Goal: Complete application form

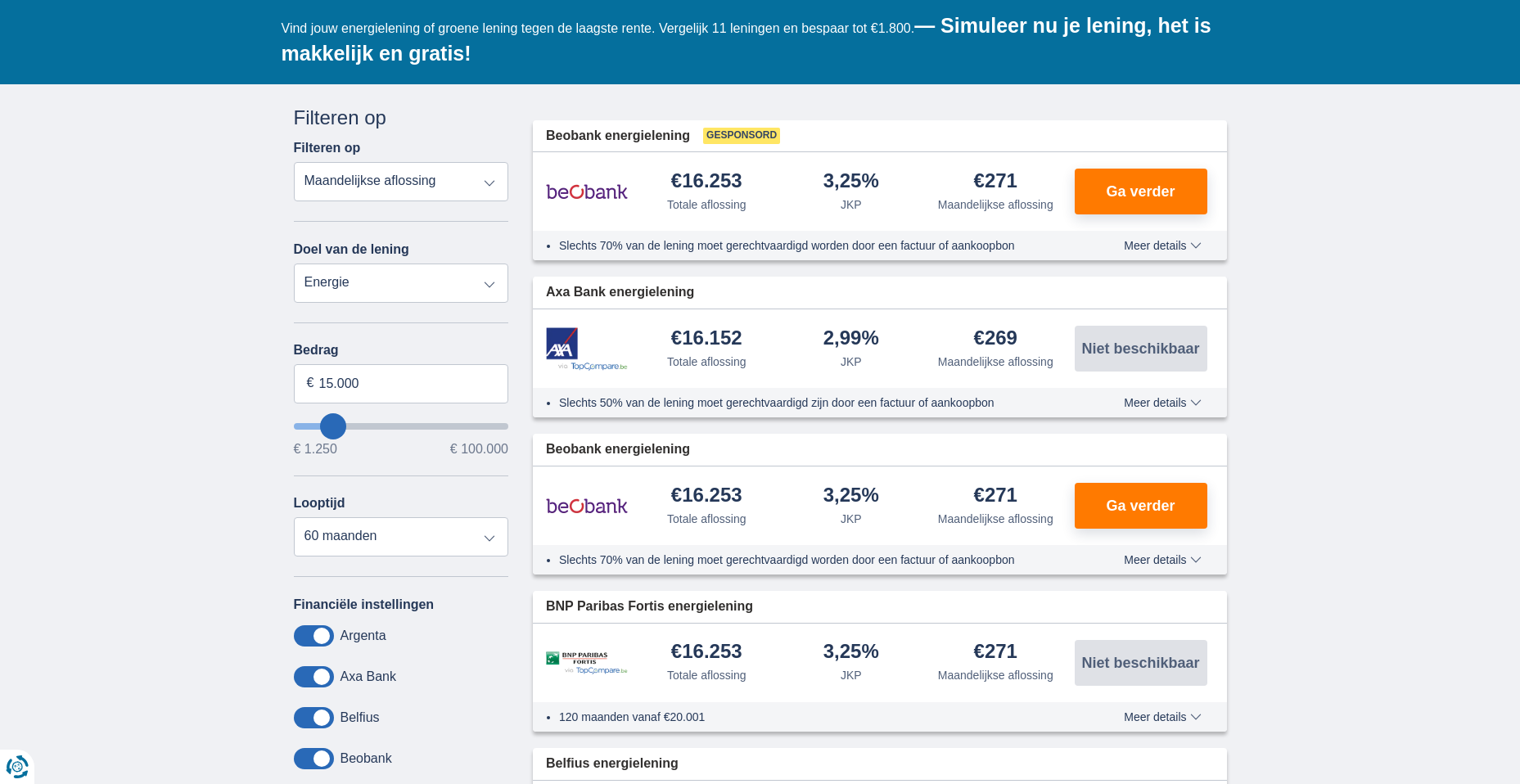
scroll to position [328, 0]
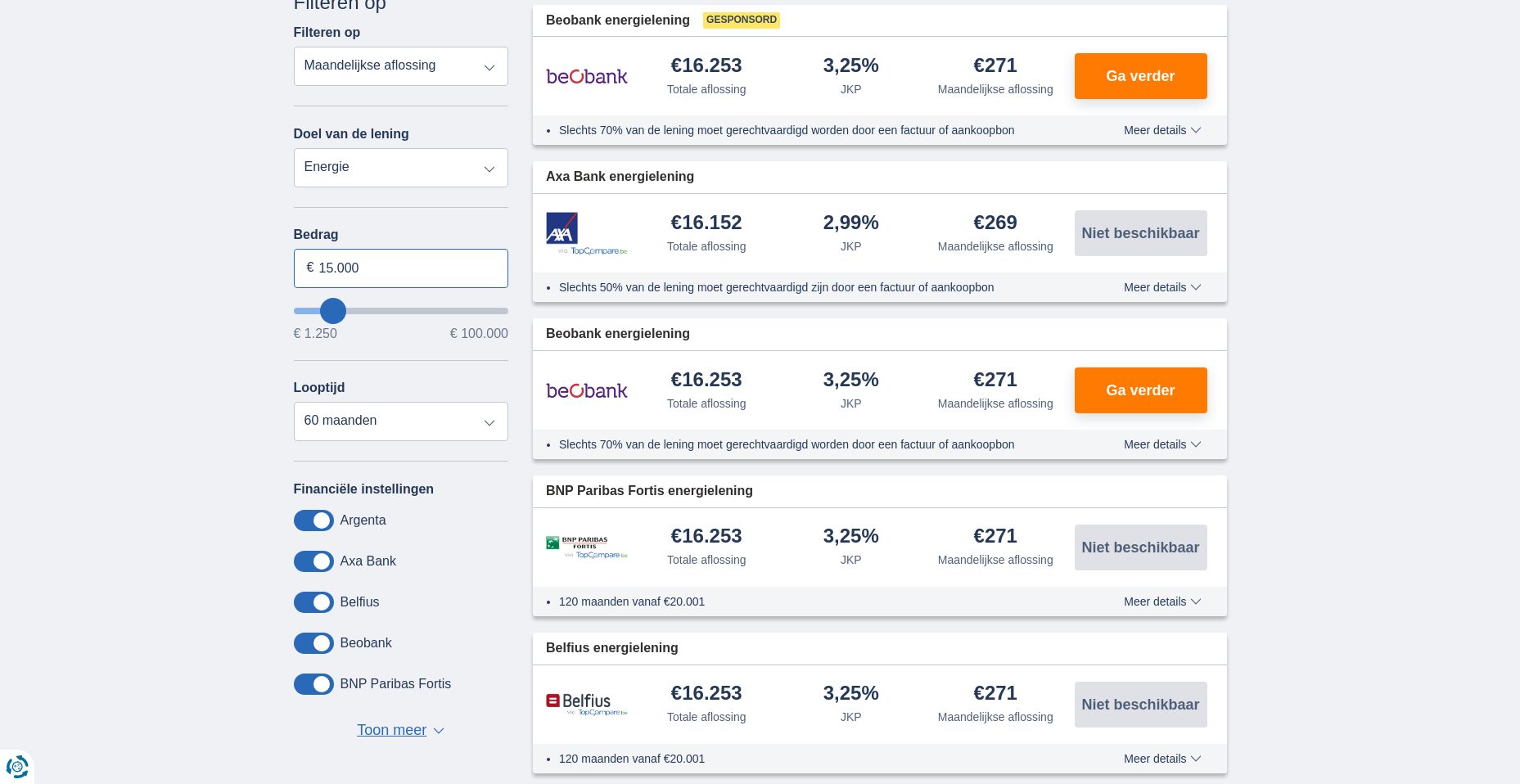
click at [327, 266] on input "15.000" at bounding box center [402, 269] width 216 height 40
click at [333, 264] on input "25.000" at bounding box center [402, 269] width 216 height 40
click at [429, 269] on input "25.000" at bounding box center [402, 269] width 216 height 40
type input "25.000"
type input "25250"
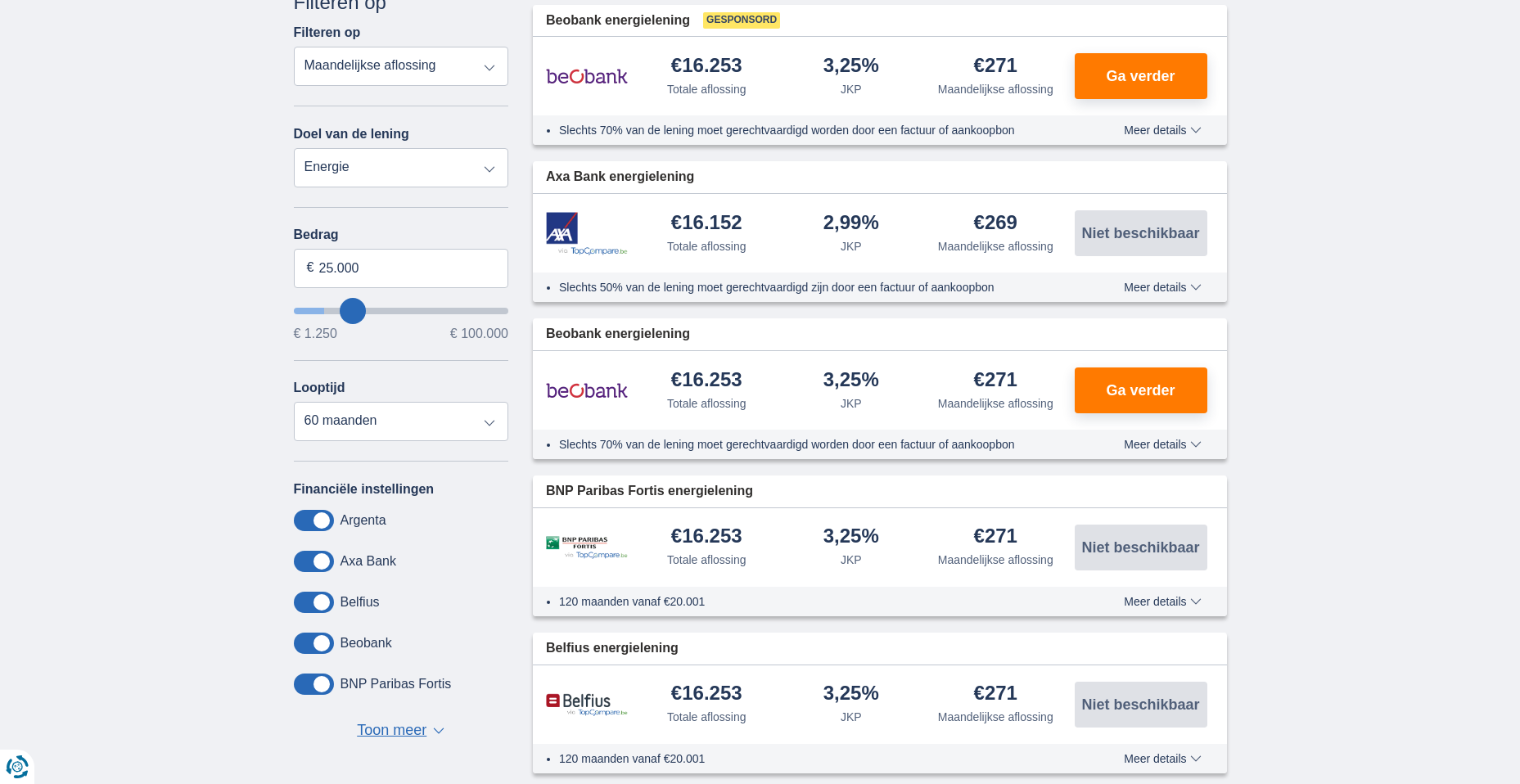
select select "120"
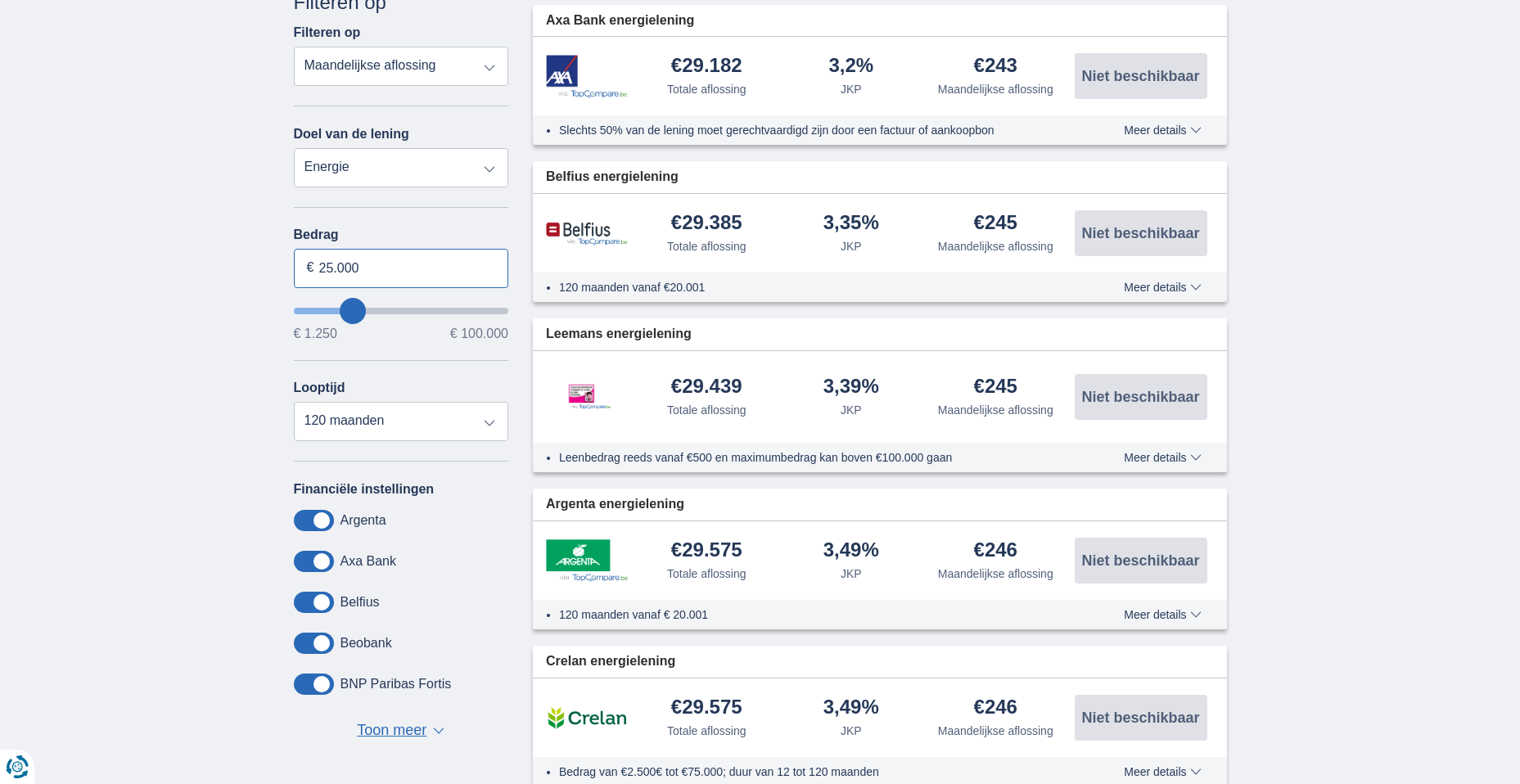
click at [327, 264] on input "25.000" at bounding box center [402, 269] width 216 height 40
drag, startPoint x: 360, startPoint y: 267, endPoint x: 351, endPoint y: 262, distance: 10.3
click at [350, 264] on input "20.000" at bounding box center [402, 269] width 216 height 40
type input "20.001"
type input "20250"
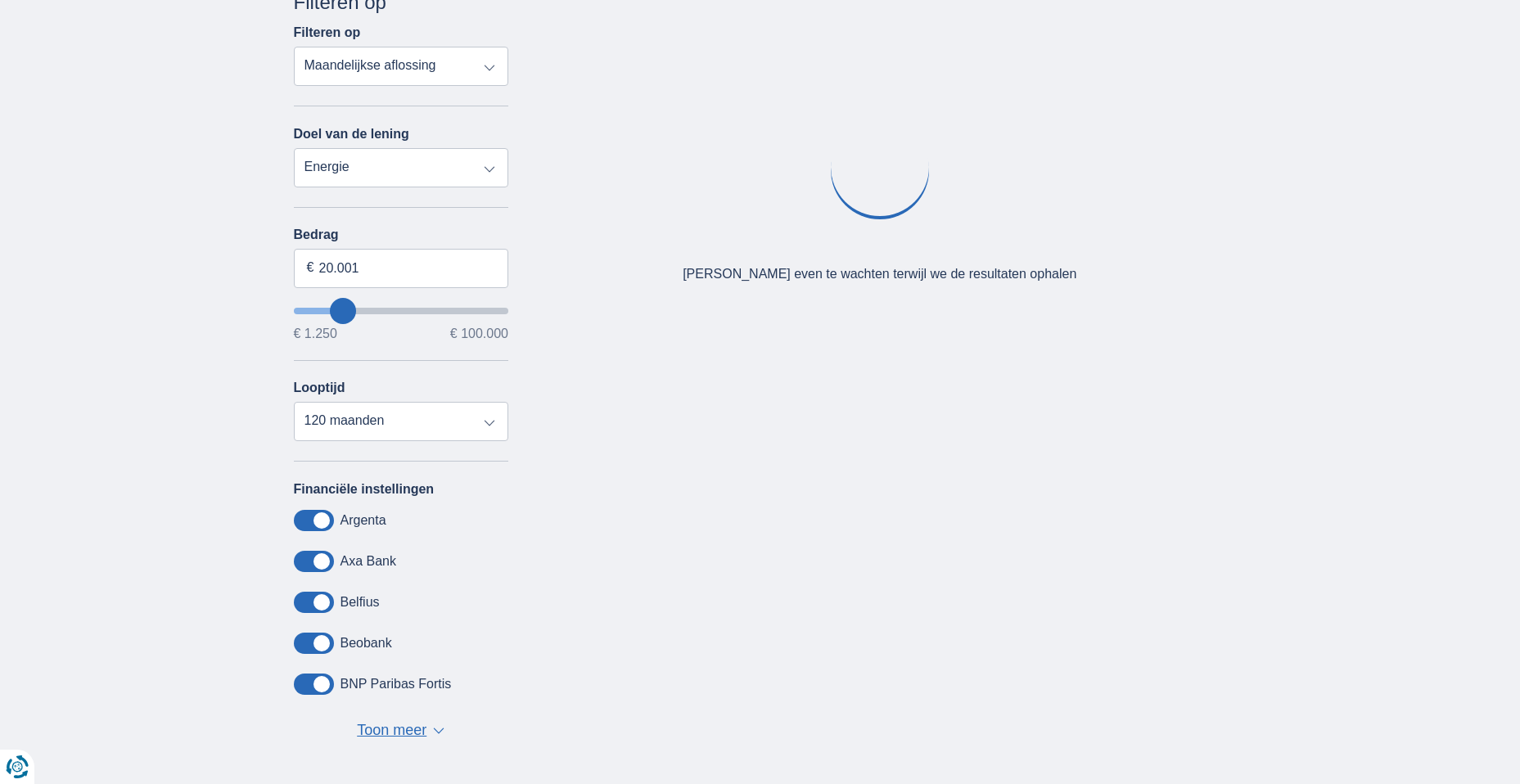
click at [126, 371] on div "× widget.non-eligible-application.title widget.non-eligible-application.text no…" at bounding box center [760, 387] width 1520 height 837
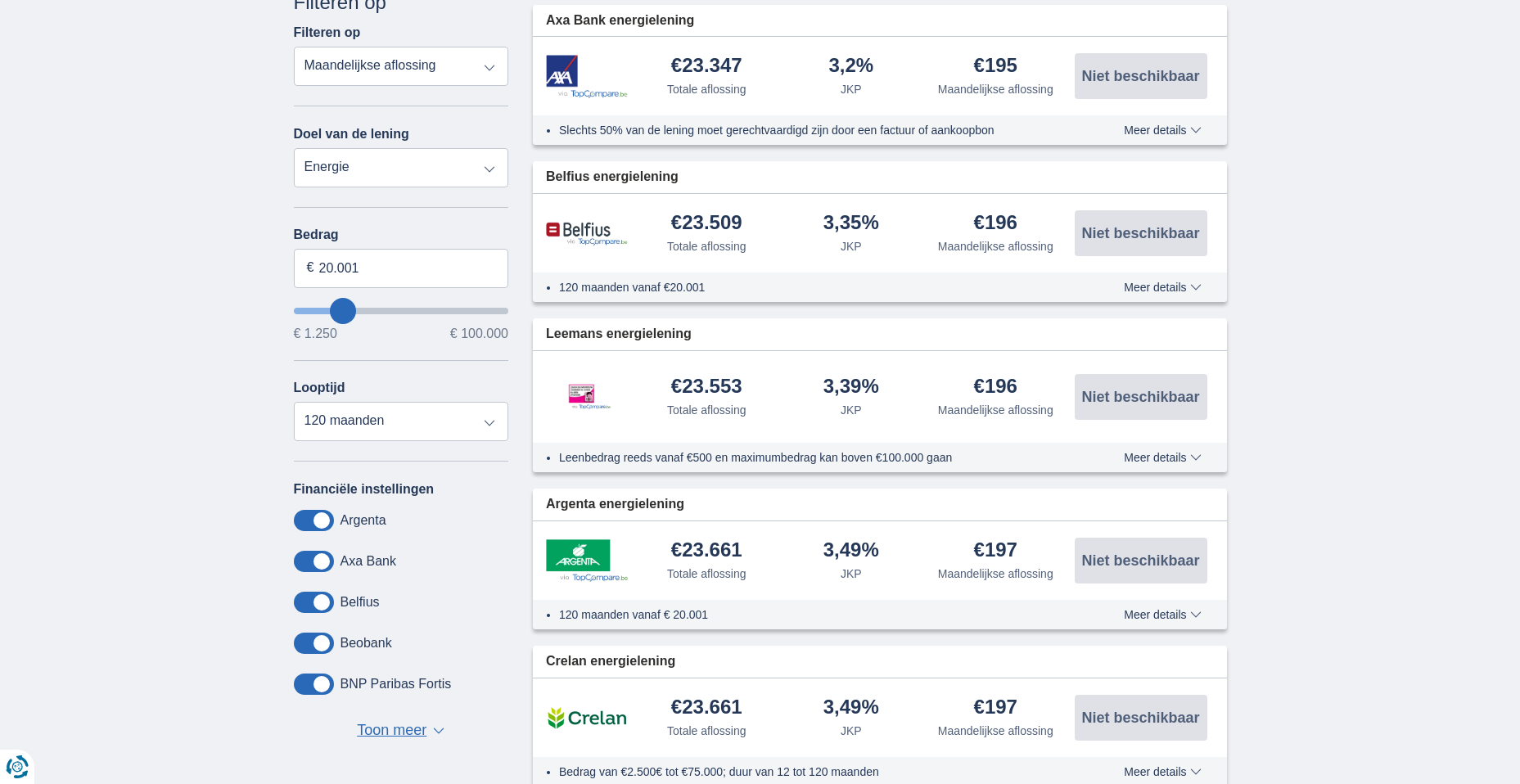
click at [136, 324] on div "× widget.non-eligible-application.title widget.non-eligible-application.text no…" at bounding box center [760, 716] width 1520 height 1495
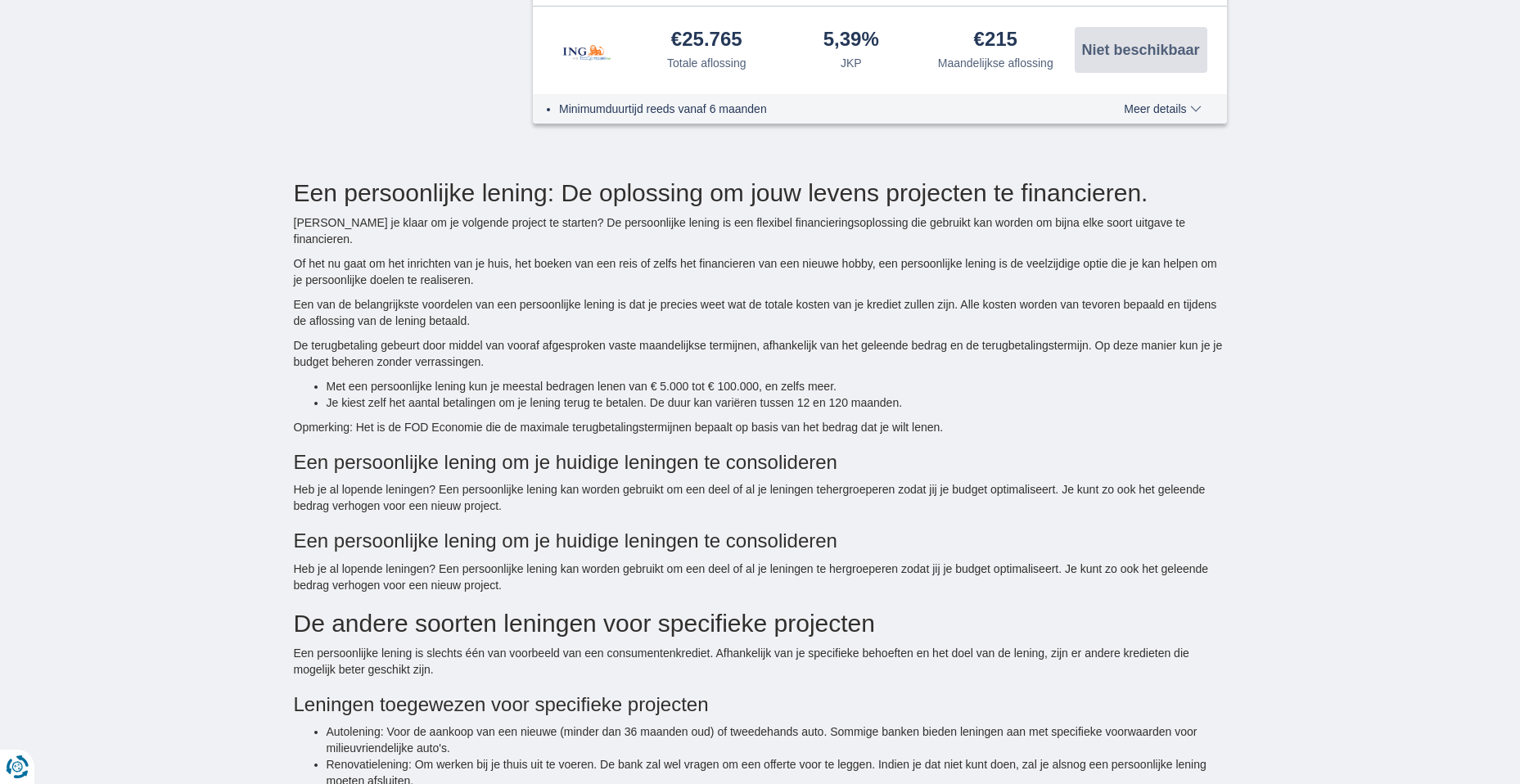
scroll to position [1637, 0]
